Goal: Task Accomplishment & Management: Use online tool/utility

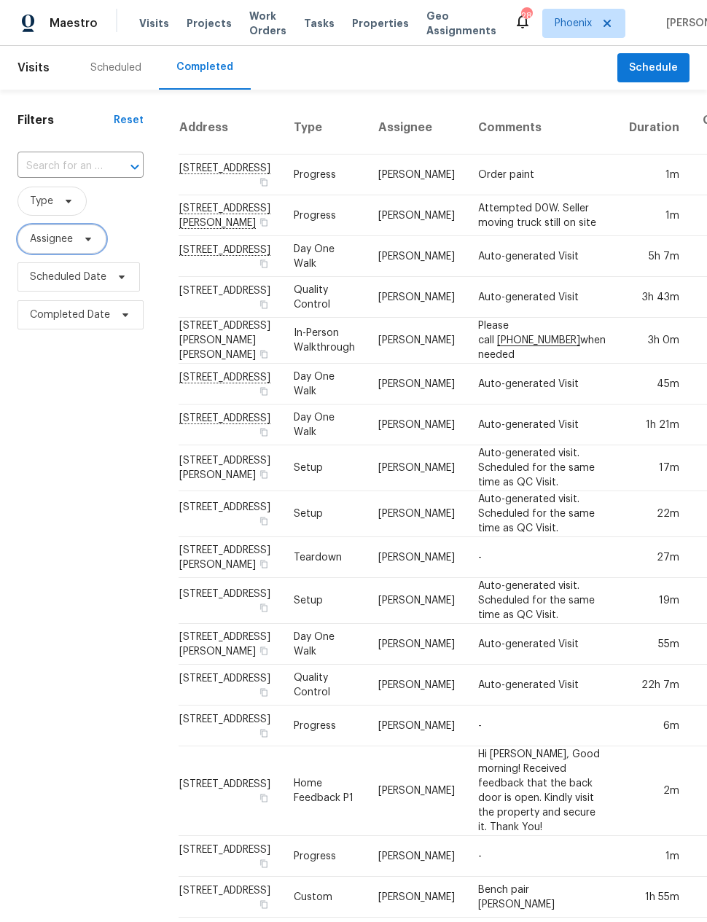
click at [61, 246] on span "Assignee" at bounding box center [51, 239] width 43 height 15
type input "Nick p"
click at [85, 515] on div "Filters Reset ​ Type Assignee Scheduled Date Completed Date" at bounding box center [80, 590] width 161 height 1000
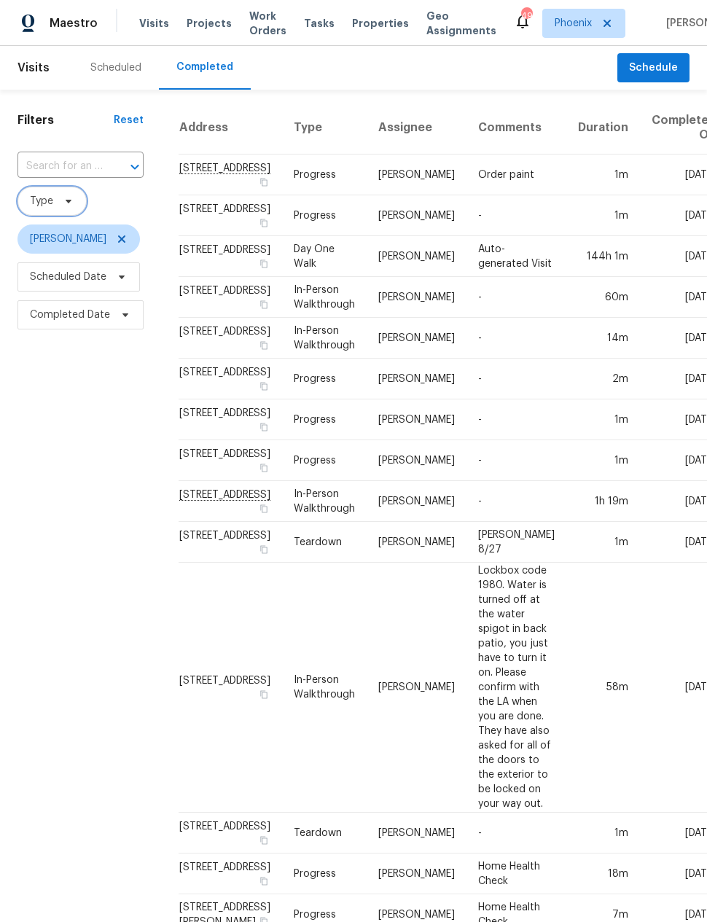
click at [44, 200] on span "Type" at bounding box center [41, 201] width 23 height 15
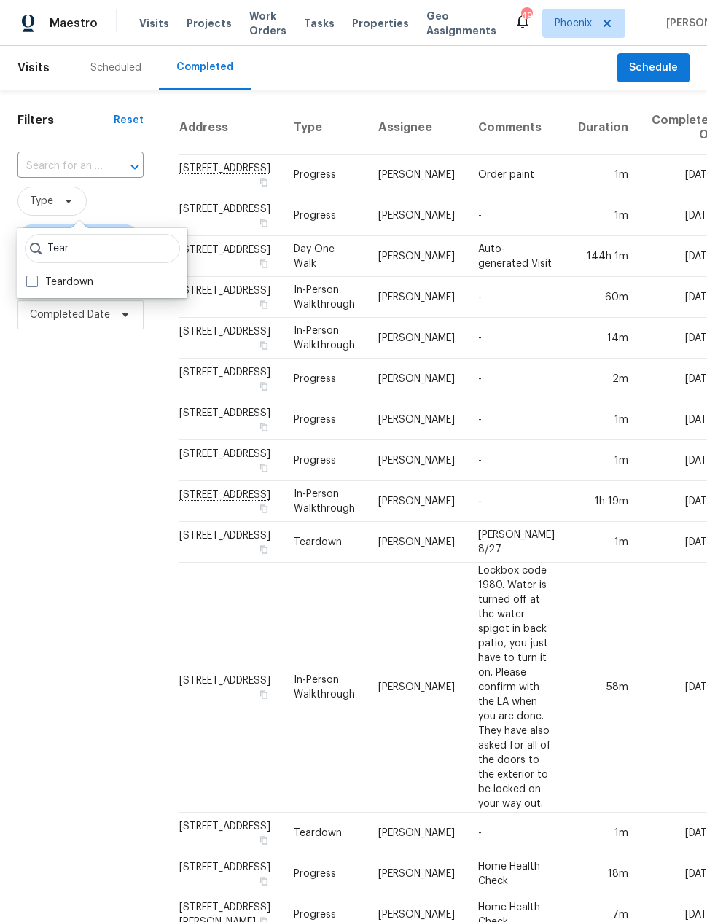
type input "Tear"
click at [31, 279] on span at bounding box center [32, 282] width 12 height 12
click at [31, 279] on input "Teardown" at bounding box center [30, 279] width 9 height 9
checkbox input "true"
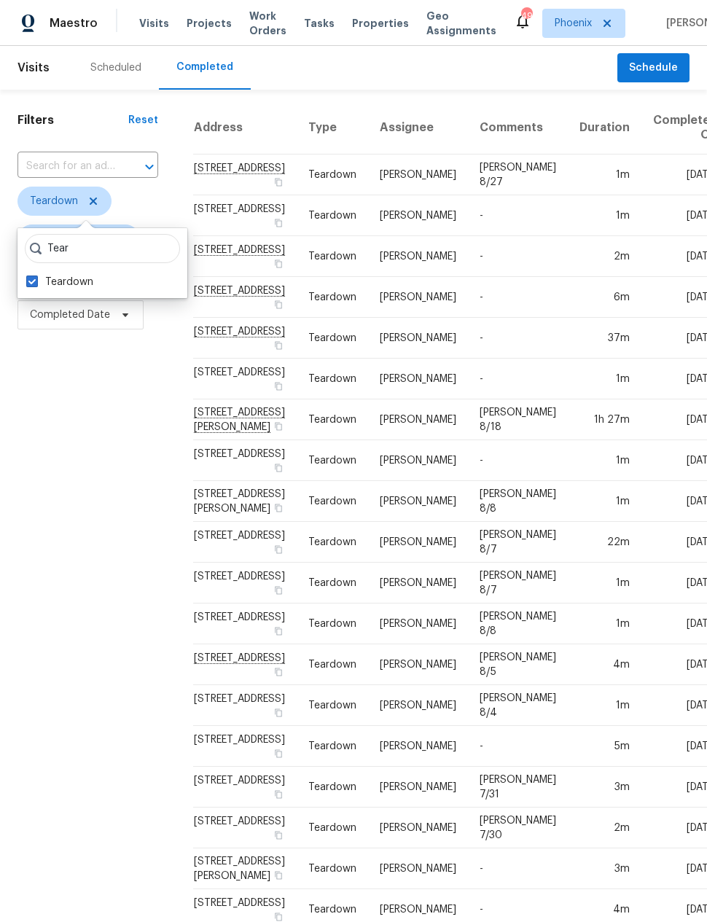
click at [81, 553] on div "Filters Reset ​ Teardown Nick Pulliam Scheduled Date Completed Date" at bounding box center [88, 550] width 176 height 920
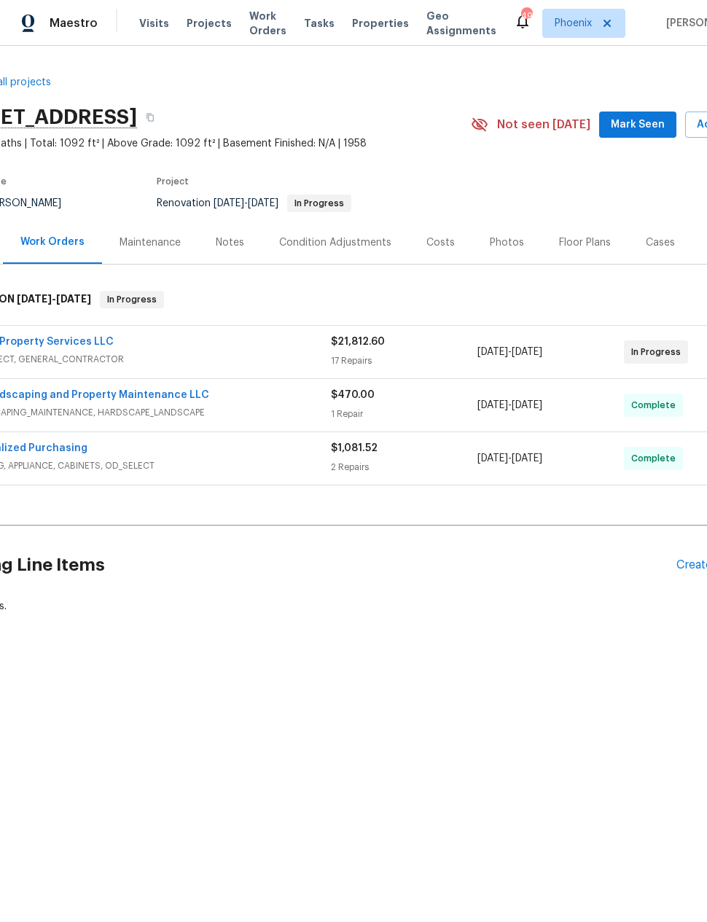
scroll to position [0, 58]
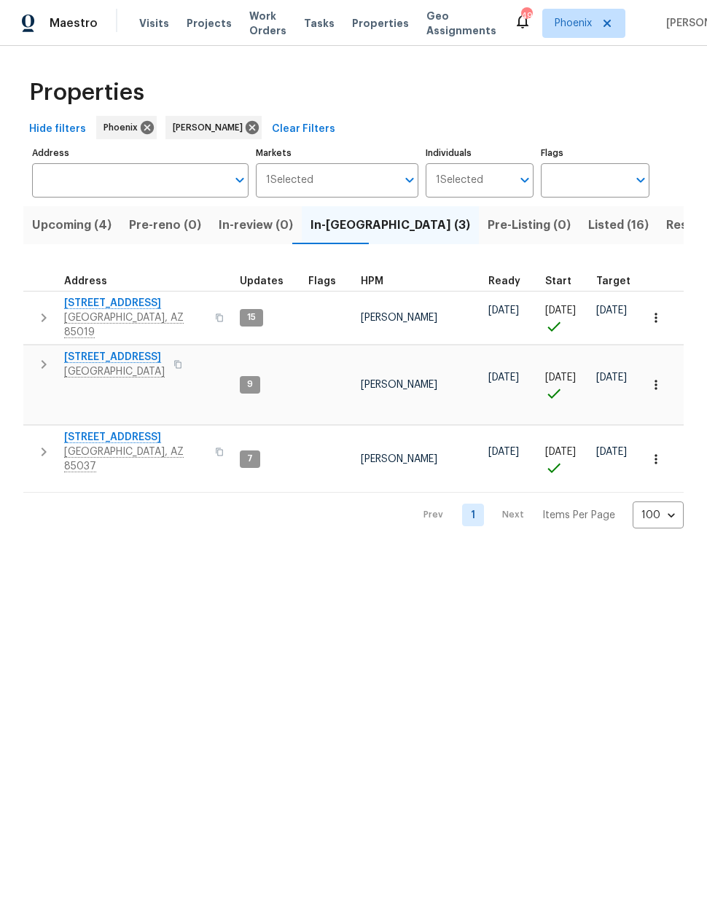
click at [666, 225] on span "Resale (4)" at bounding box center [695, 225] width 58 height 20
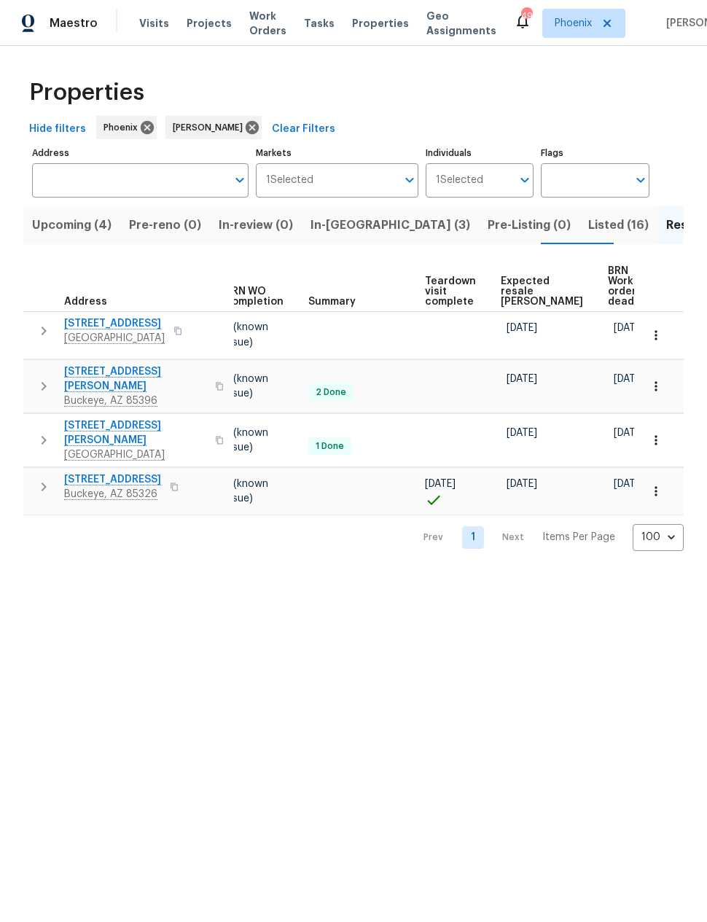
scroll to position [0, 194]
click at [518, 281] on span "Expected resale [PERSON_NAME]" at bounding box center [543, 291] width 82 height 31
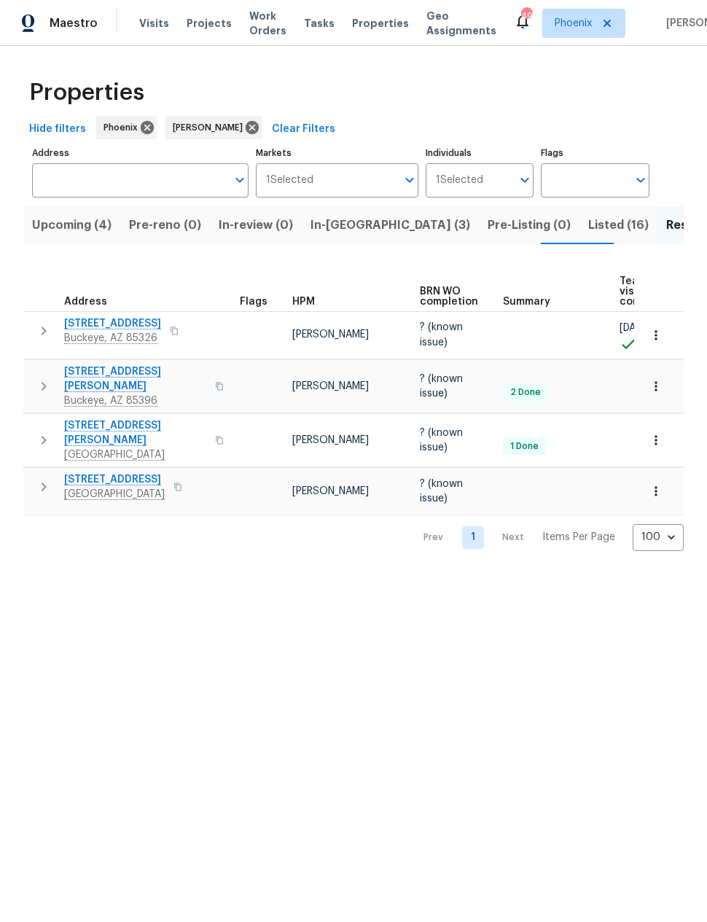
click at [588, 229] on span "Listed (16)" at bounding box center [618, 225] width 61 height 20
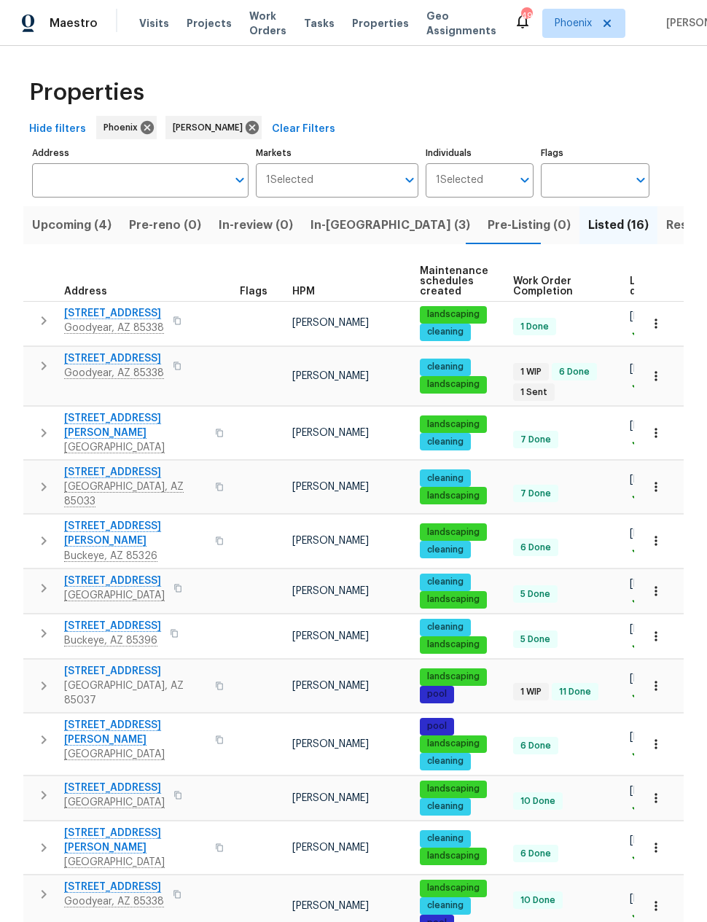
click at [107, 361] on span "[STREET_ADDRESS]" at bounding box center [114, 358] width 100 height 15
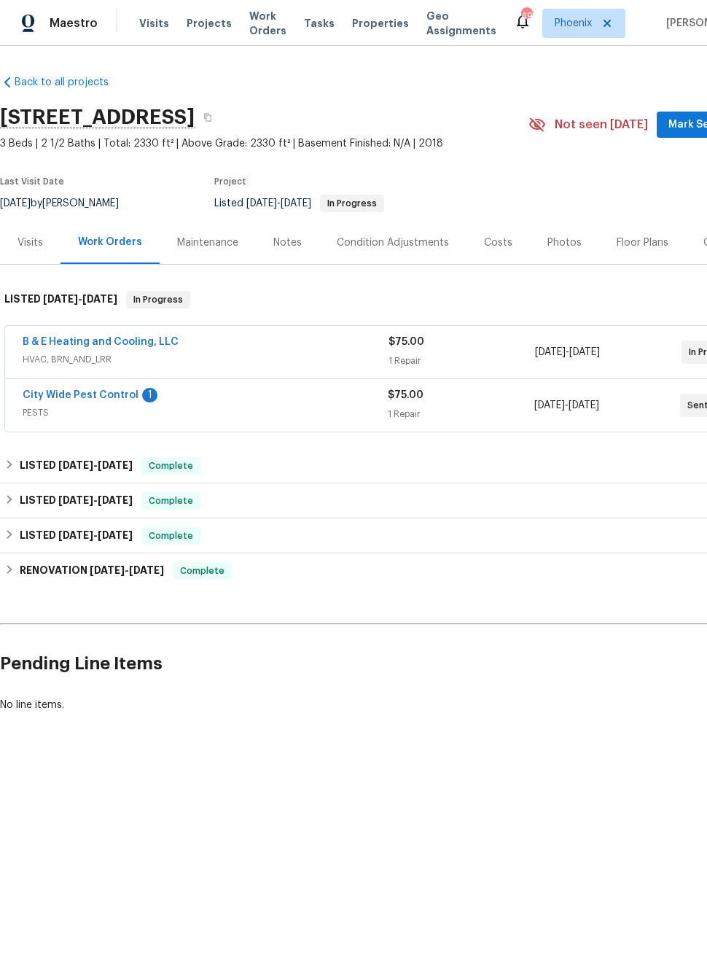
click at [110, 392] on link "City Wide Pest Control" at bounding box center [81, 395] width 116 height 10
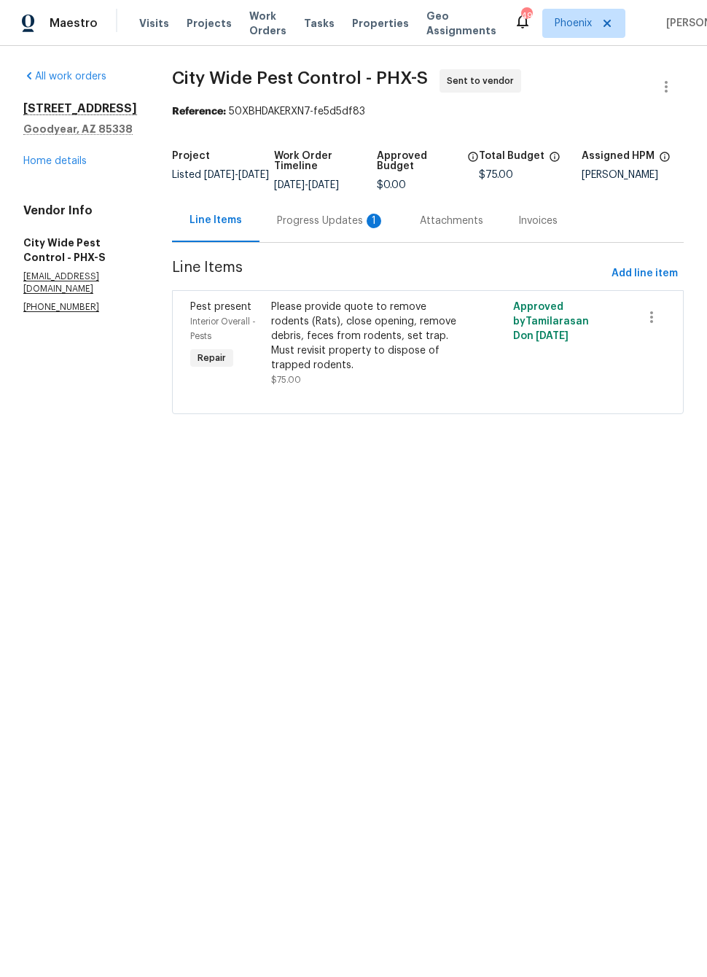
click at [354, 220] on div "Progress Updates 1" at bounding box center [331, 221] width 108 height 15
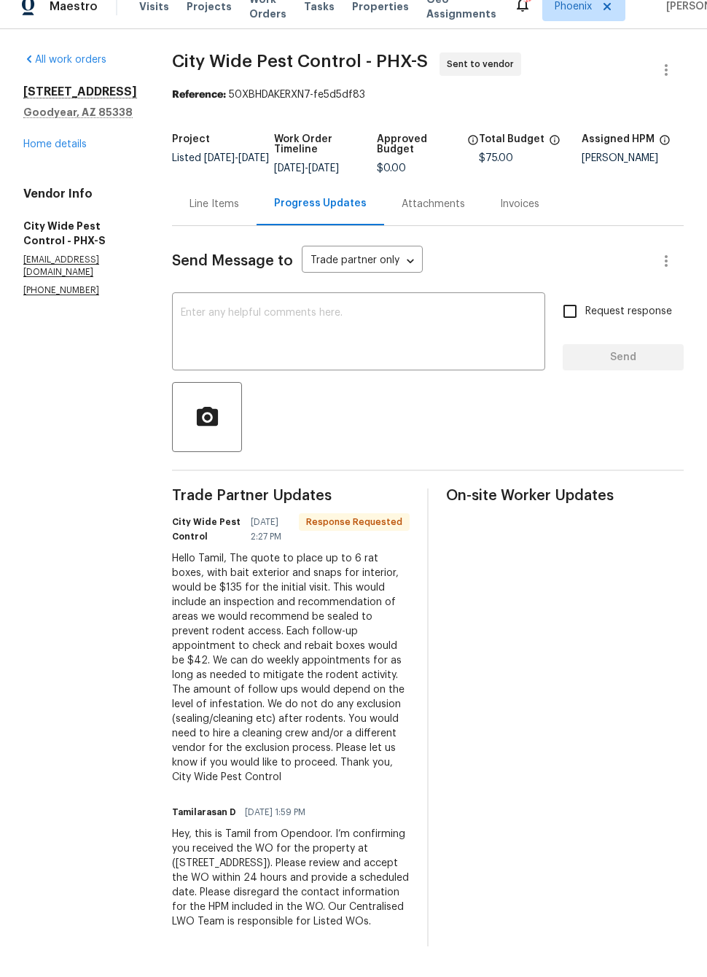
scroll to position [10, 0]
